Goal: Task Accomplishment & Management: Use online tool/utility

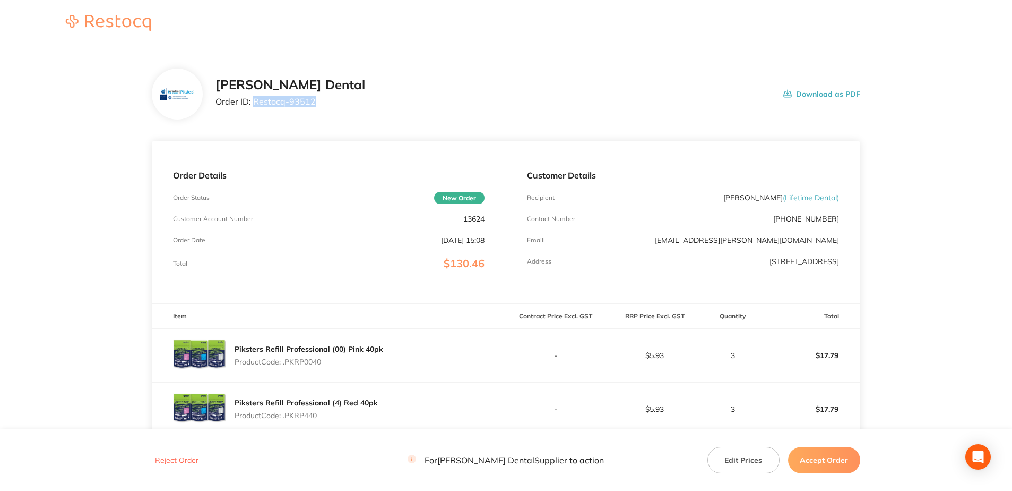
drag, startPoint x: 315, startPoint y: 101, endPoint x: 253, endPoint y: 109, distance: 63.1
click at [253, 109] on div "Erskine Dental Order ID: Restocq- 93512 Download as PDF" at bounding box center [538, 94] width 645 height 33
copy p "Restocq- 93512"
click at [819, 463] on button "Accept Order" at bounding box center [824, 460] width 72 height 27
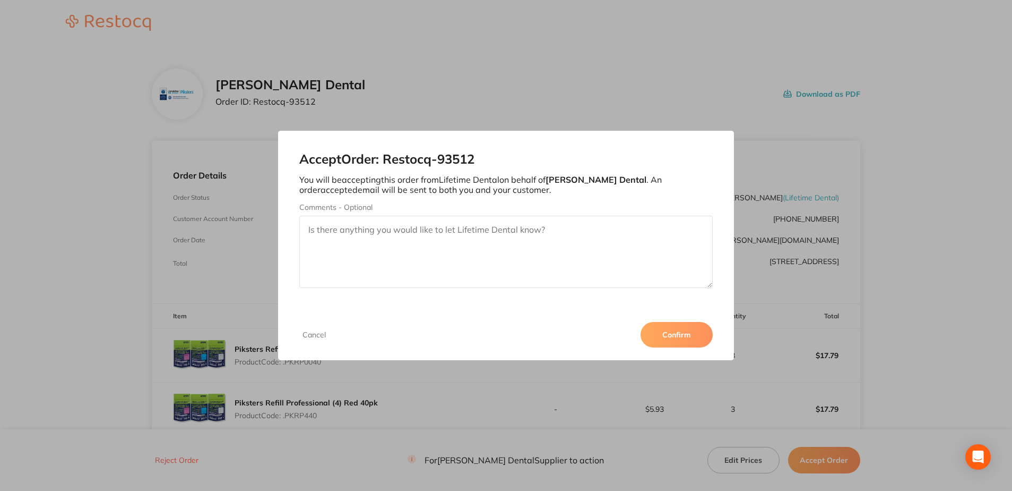
click at [322, 227] on textarea "Comments - Optional" at bounding box center [505, 252] width 413 height 72
click at [683, 337] on button "Confirm" at bounding box center [677, 334] width 72 height 25
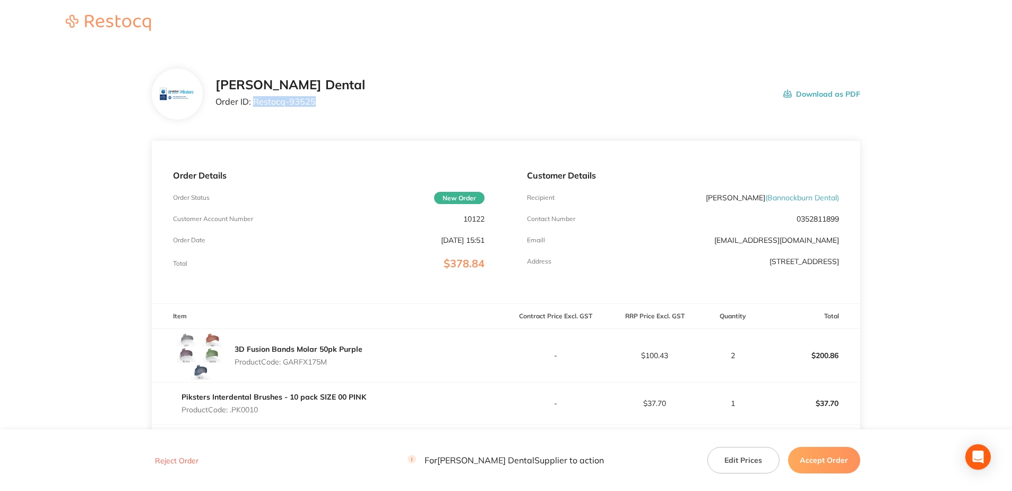
drag, startPoint x: 315, startPoint y: 101, endPoint x: 254, endPoint y: 103, distance: 61.1
click at [254, 103] on div "[PERSON_NAME] Dental Order ID: Restocq- 93525 Download as PDF" at bounding box center [538, 94] width 645 height 33
copy p "Restocq- 93525"
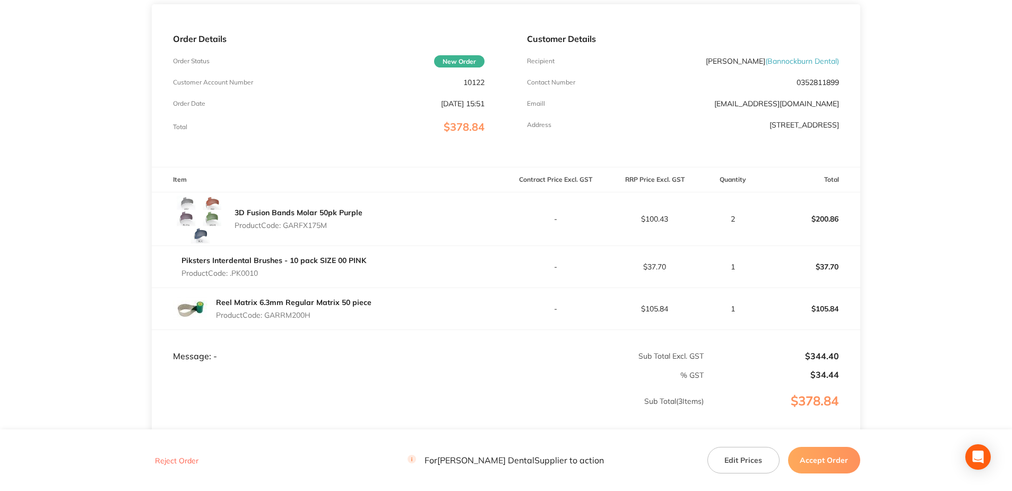
scroll to position [159, 0]
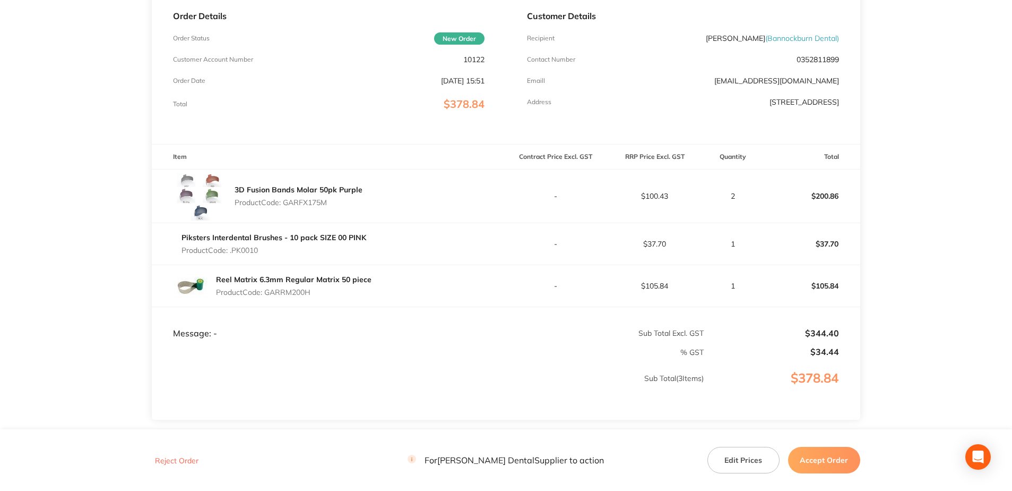
click at [829, 466] on button "Accept Order" at bounding box center [824, 460] width 72 height 27
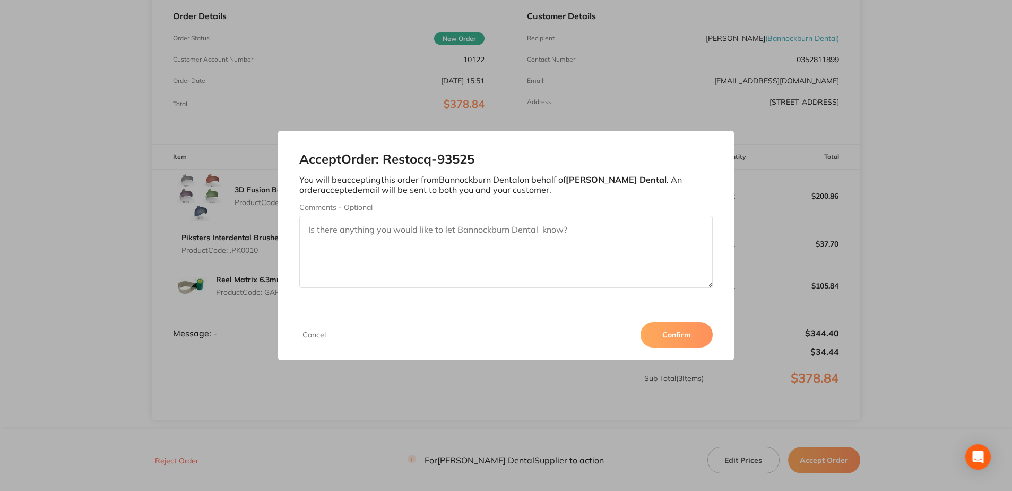
click at [670, 333] on button "Confirm" at bounding box center [677, 334] width 72 height 25
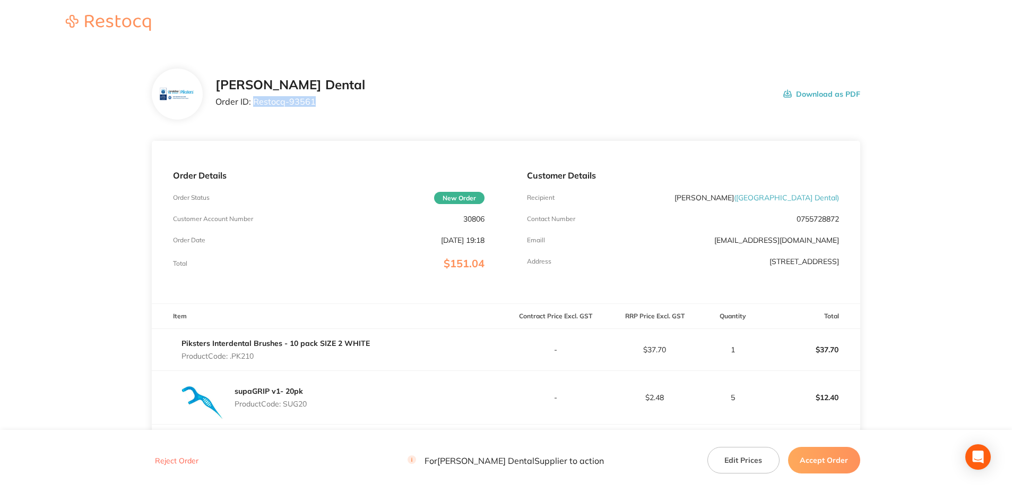
drag, startPoint x: 315, startPoint y: 99, endPoint x: 254, endPoint y: 102, distance: 60.6
click at [254, 102] on div "[PERSON_NAME] Dental Order ID: Restocq- 93561 Download as PDF" at bounding box center [538, 94] width 645 height 33
copy p "Restocq- 93561"
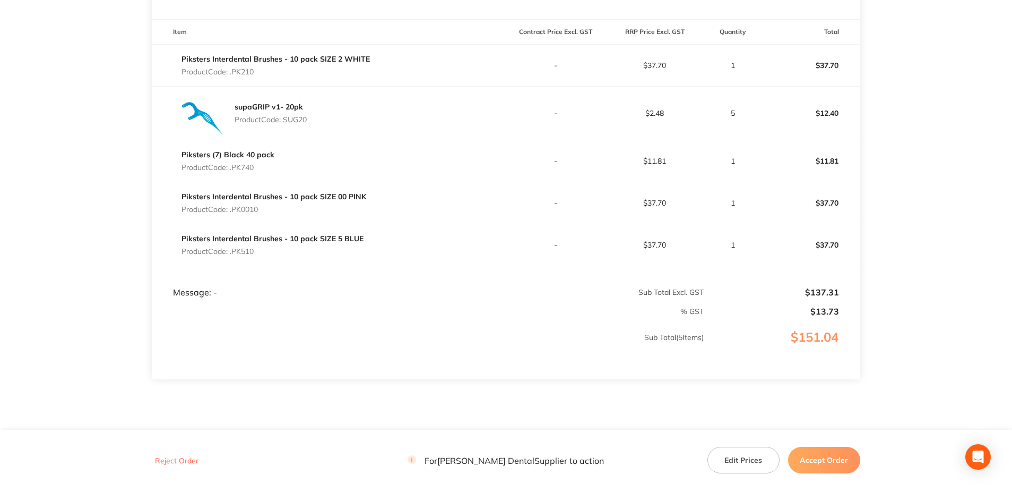
scroll to position [265, 0]
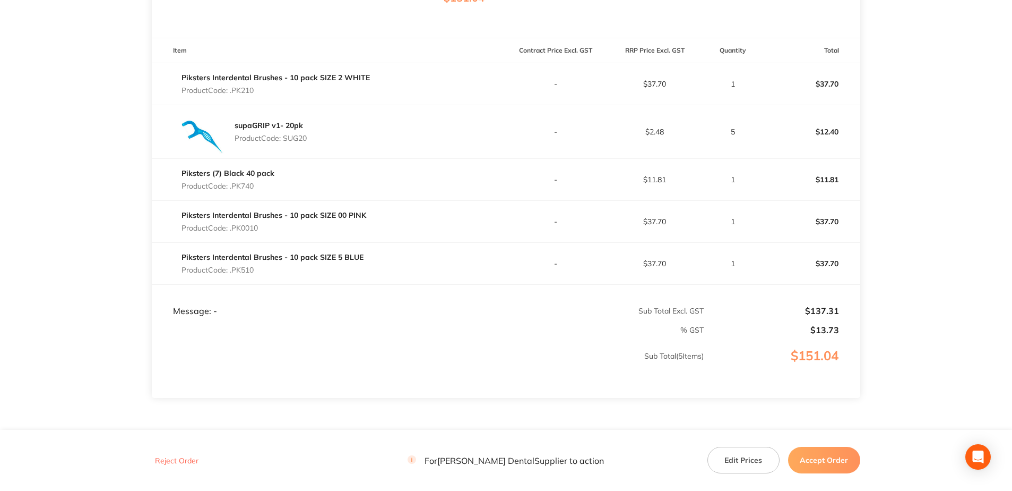
click at [837, 461] on button "Accept Order" at bounding box center [824, 460] width 72 height 27
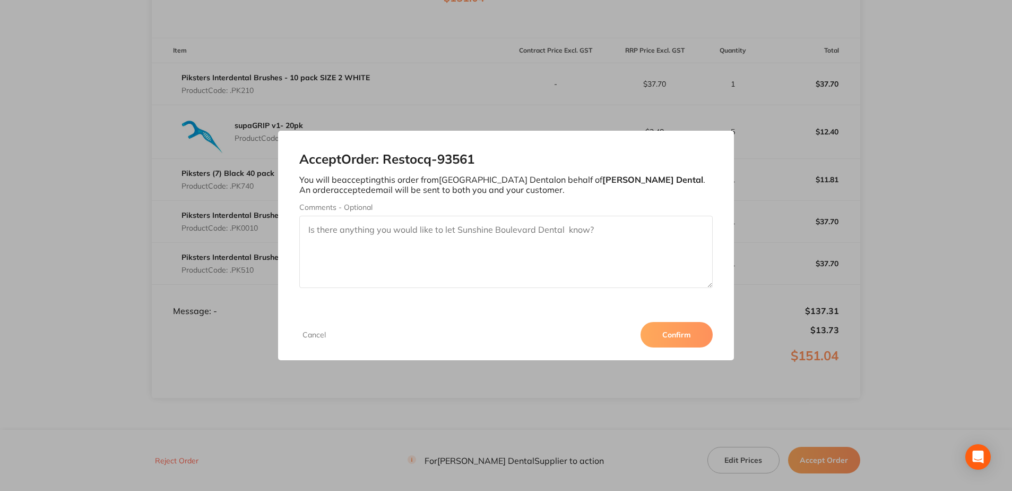
click at [677, 342] on button "Confirm" at bounding box center [677, 334] width 72 height 25
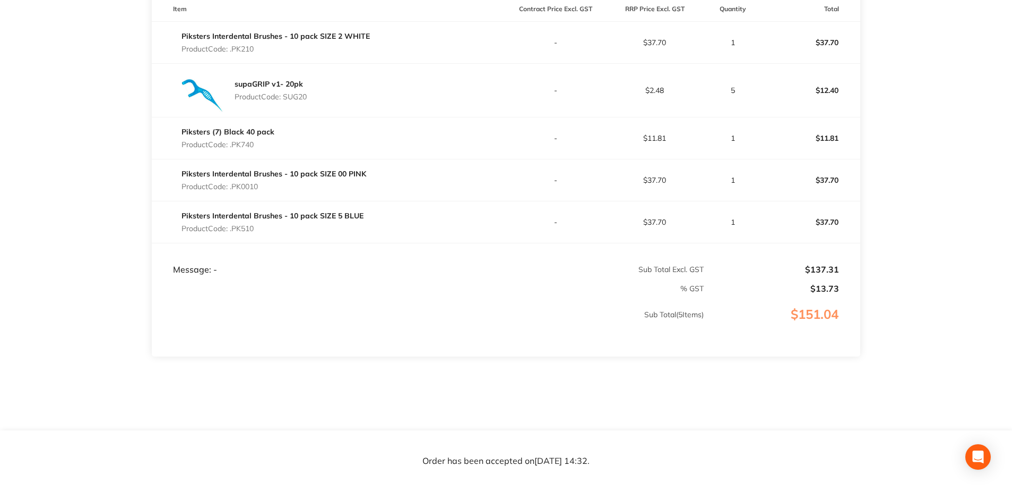
scroll to position [318, 0]
